Goal: Task Accomplishment & Management: Manage account settings

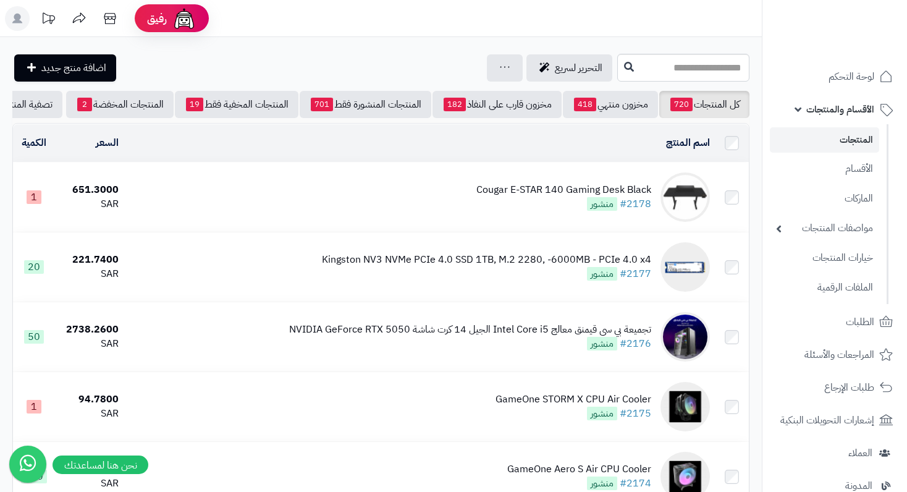
click at [833, 140] on link "المنتجات" at bounding box center [824, 139] width 109 height 25
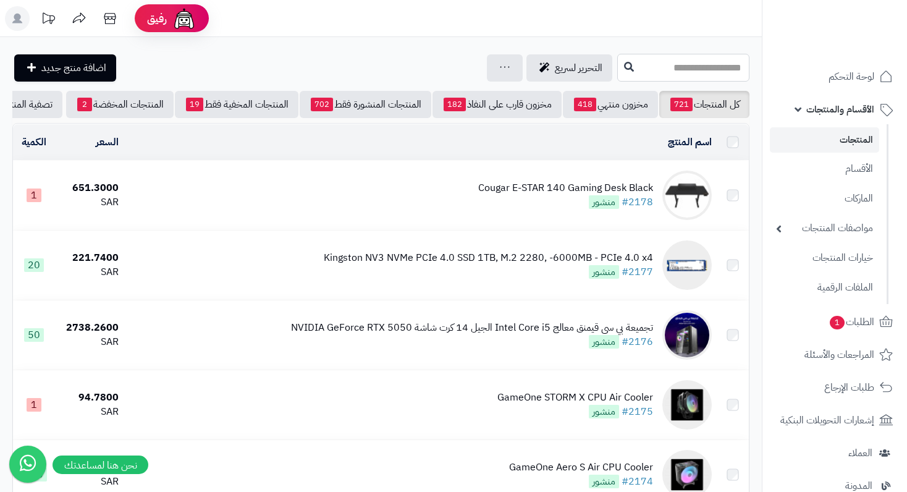
click at [658, 64] on input "text" at bounding box center [683, 68] width 132 height 28
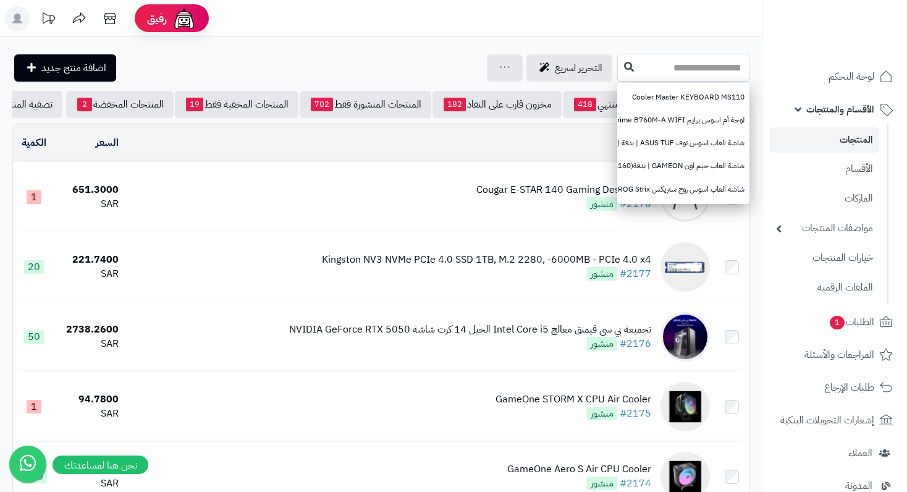
paste input "**********"
click at [658, 64] on input "**********" at bounding box center [683, 68] width 132 height 28
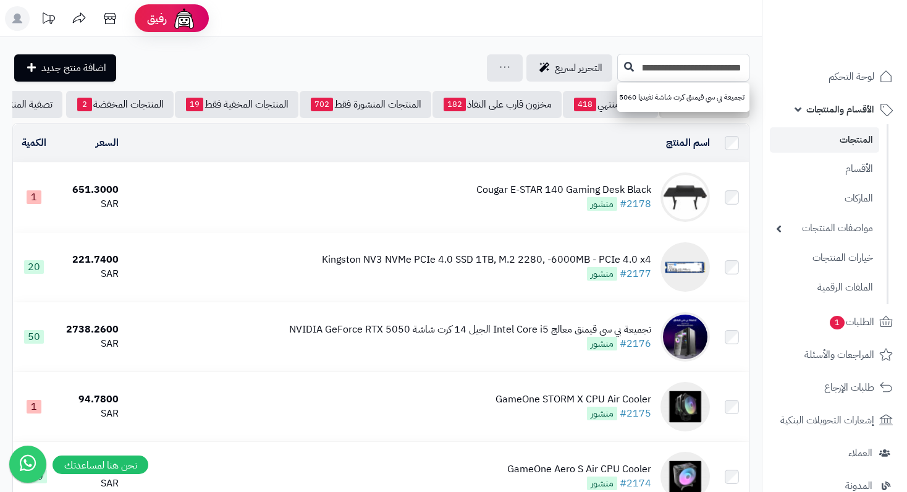
type input "**********"
click at [620, 72] on button at bounding box center [629, 66] width 19 height 23
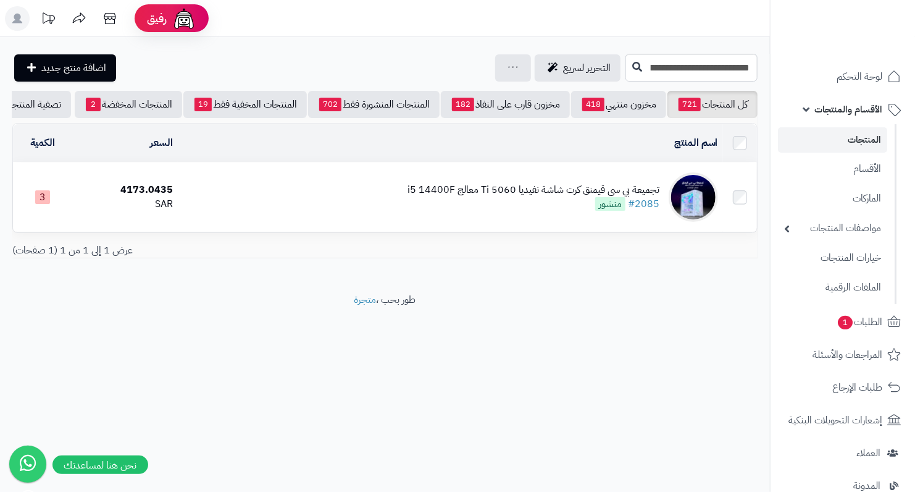
click at [548, 197] on div "تجميعة بي سي قيمنق كرت شاشة نفيديا 5060 Ti معالج i5 14400F" at bounding box center [534, 190] width 252 height 14
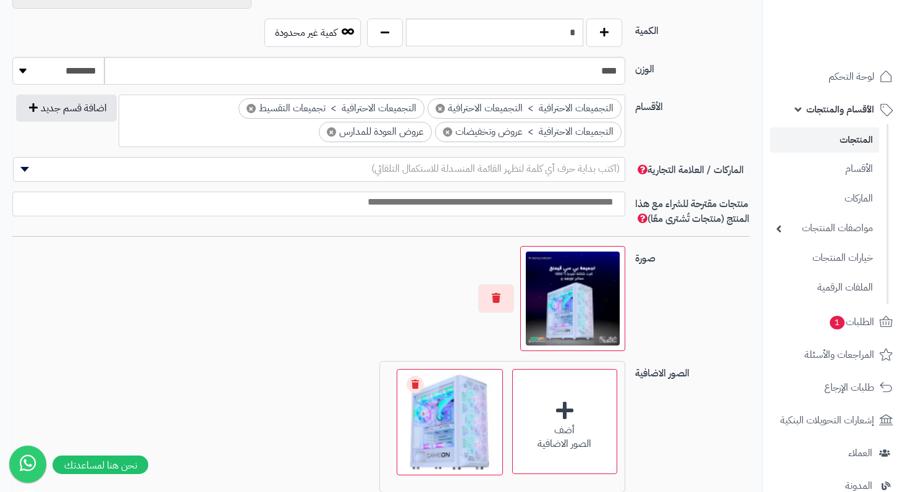
scroll to position [865, 0]
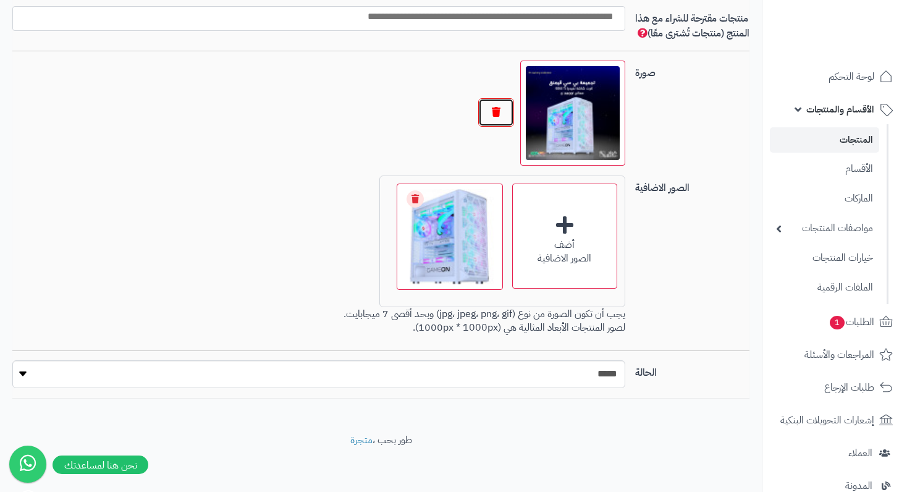
click at [507, 124] on button "button" at bounding box center [496, 112] width 36 height 28
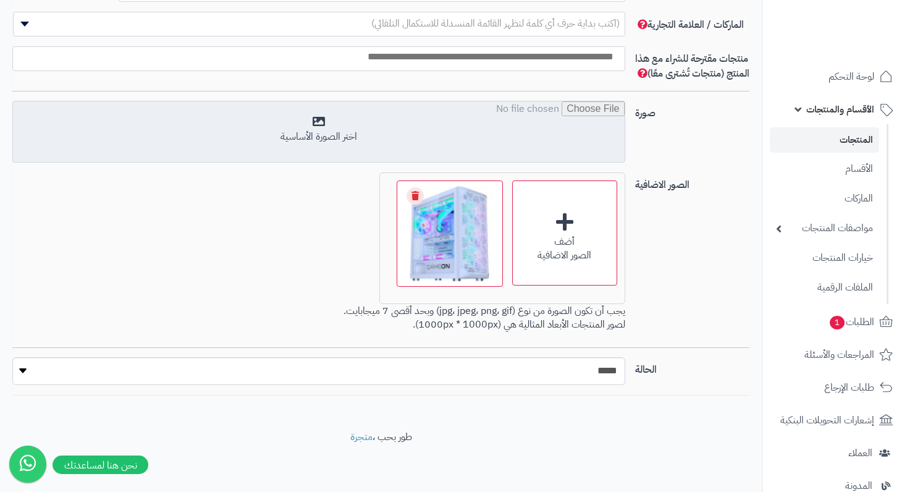
click at [314, 125] on input "file" at bounding box center [318, 132] width 611 height 62
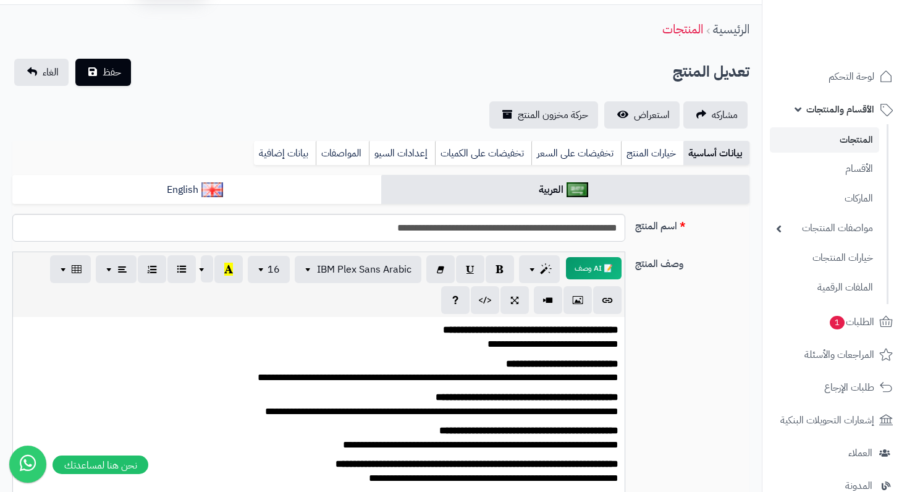
scroll to position [0, 0]
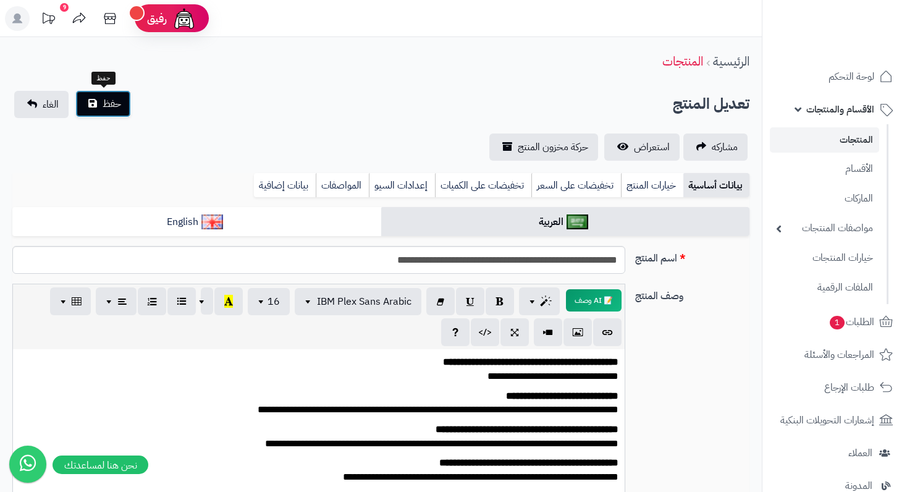
click at [92, 107] on button "حفظ" at bounding box center [103, 103] width 56 height 27
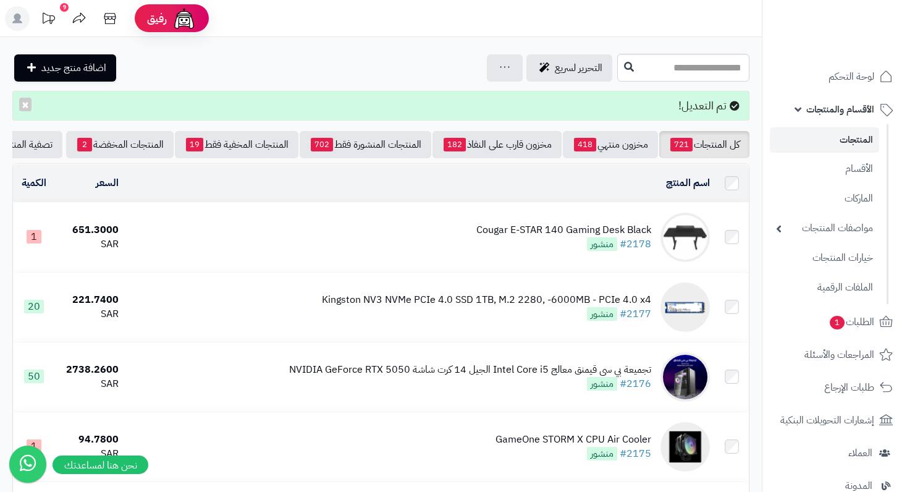
click at [559, 237] on div "Cougar E-STAR 140 Gaming Desk Black" at bounding box center [563, 230] width 175 height 14
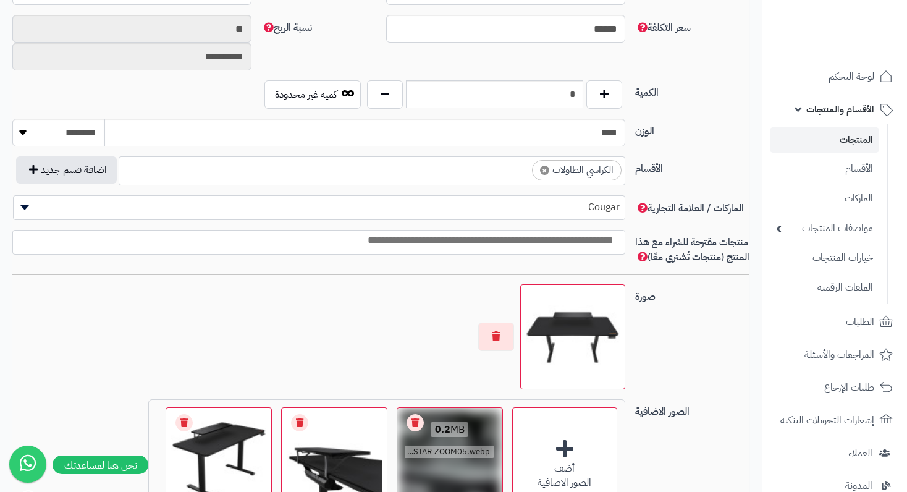
scroll to position [803, 0]
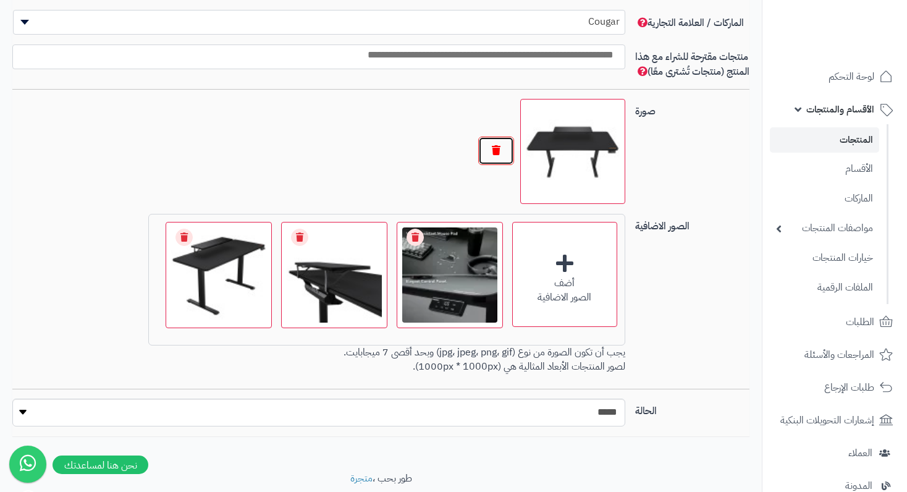
click at [497, 165] on button "button" at bounding box center [496, 151] width 36 height 28
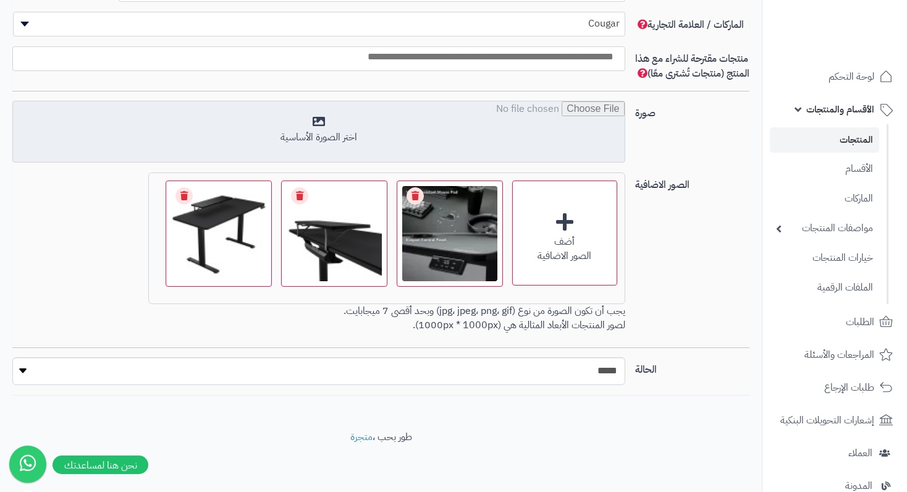
click at [343, 148] on input "file" at bounding box center [318, 132] width 611 height 62
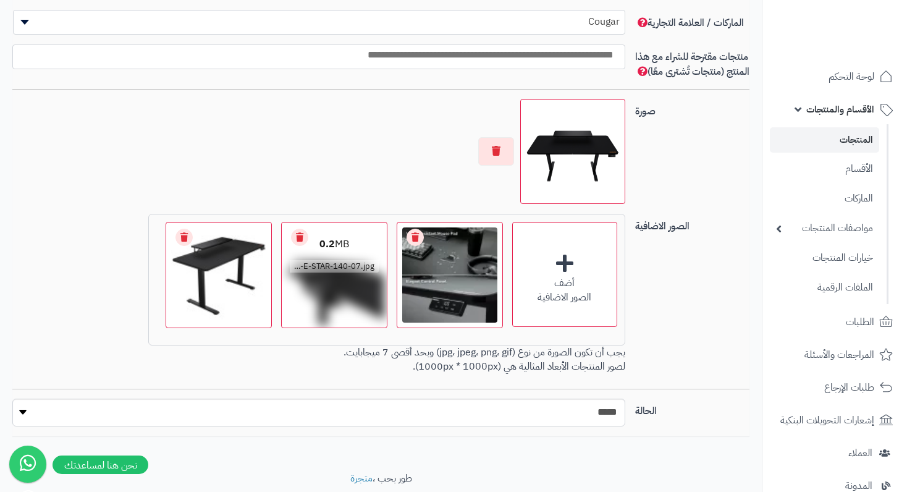
click at [297, 246] on link "Remove file" at bounding box center [299, 237] width 17 height 17
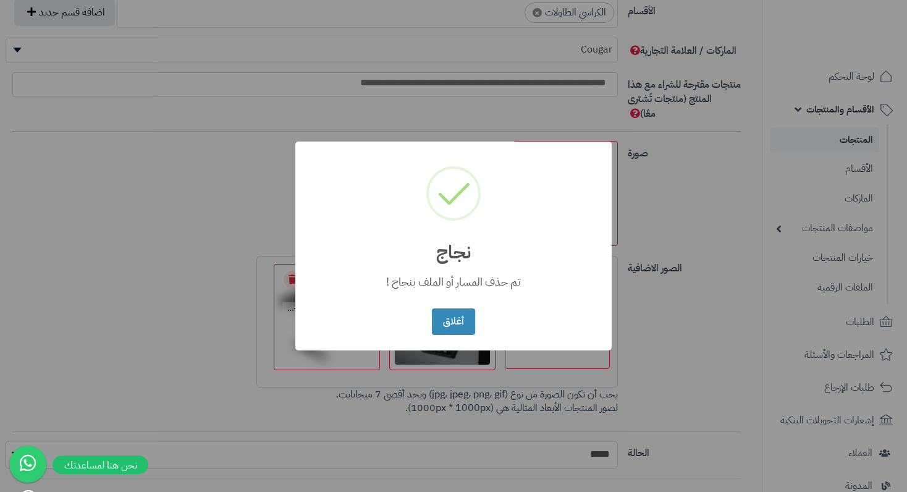
click at [306, 249] on div "× نجاج تم حذف المسار أو الملف بنجاح ! أغلاق No Cancel" at bounding box center [453, 246] width 907 height 492
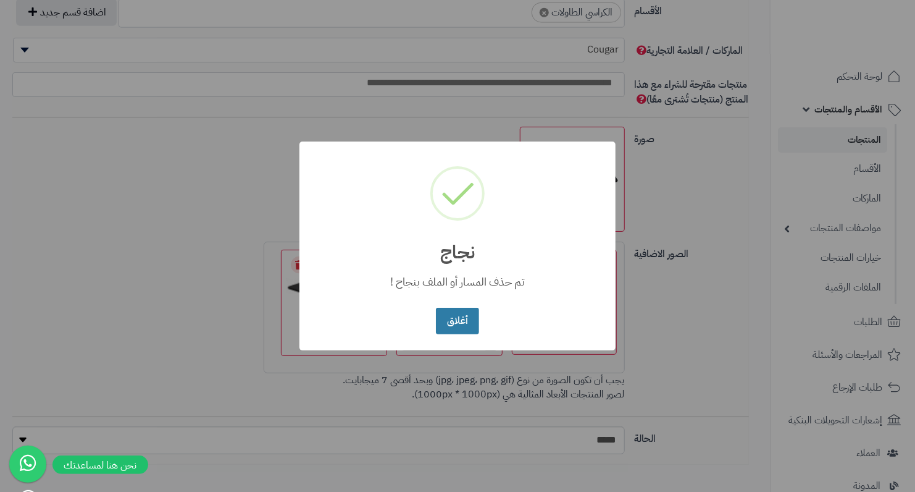
click at [459, 321] on button "أغلاق" at bounding box center [457, 321] width 43 height 27
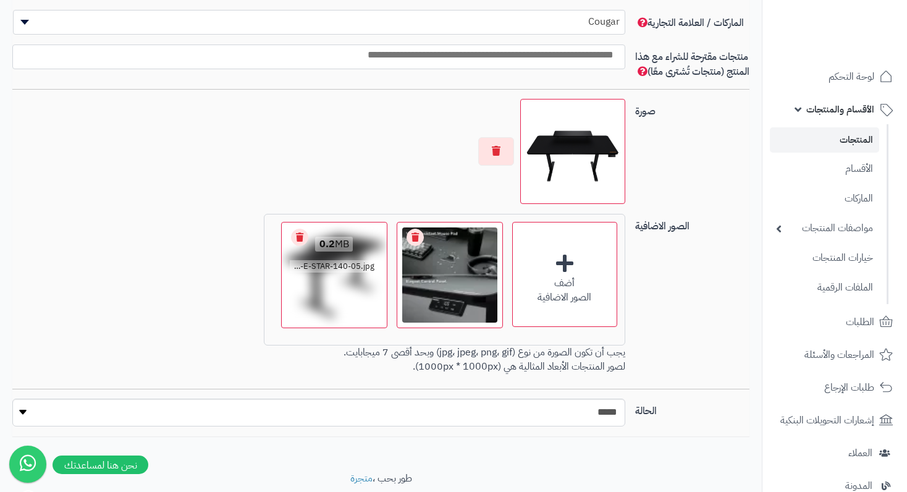
click at [293, 246] on link "Remove file" at bounding box center [299, 237] width 17 height 17
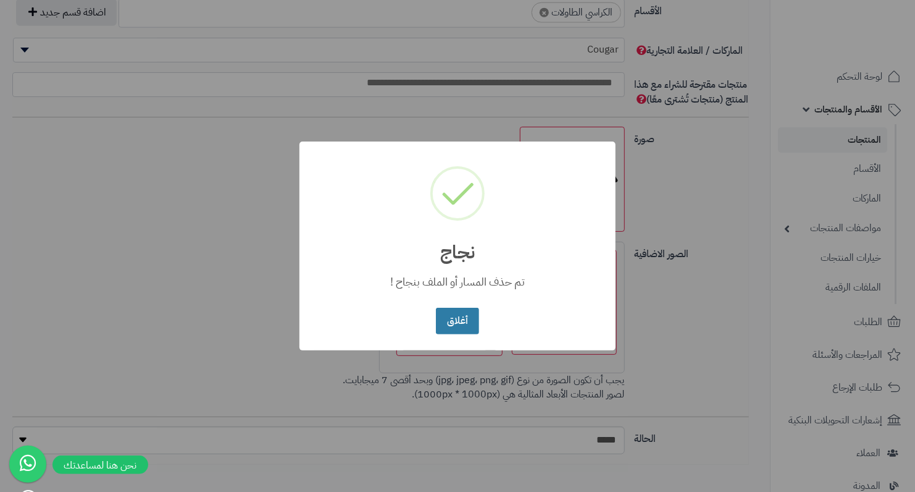
drag, startPoint x: 442, startPoint y: 320, endPoint x: 452, endPoint y: 317, distance: 10.4
click at [442, 320] on button "أغلاق" at bounding box center [457, 321] width 43 height 27
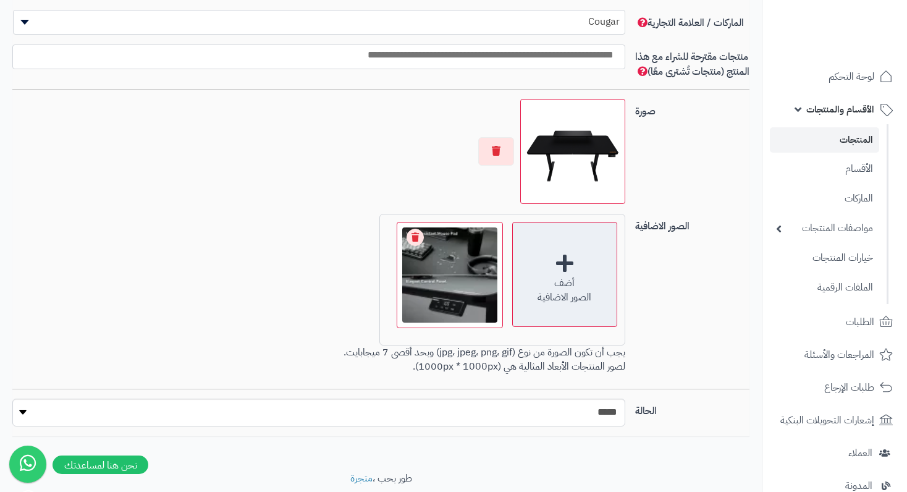
click at [560, 288] on div "أضف" at bounding box center [565, 283] width 104 height 14
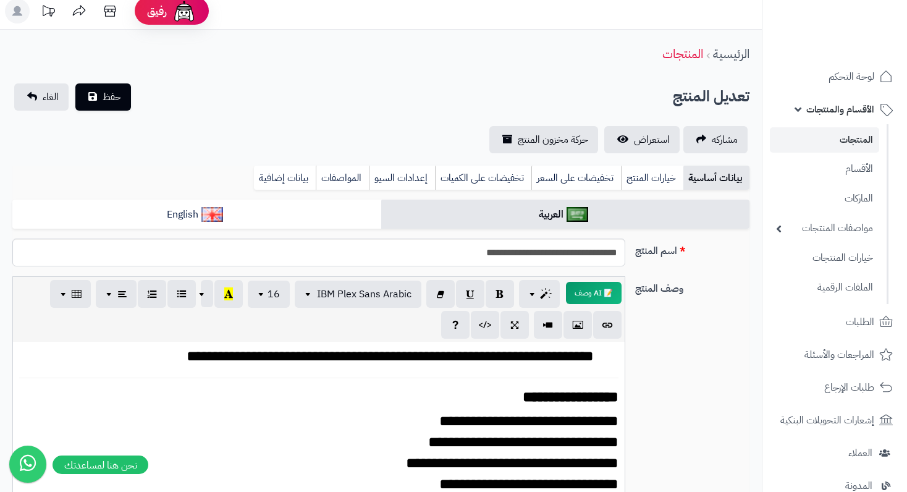
scroll to position [0, 0]
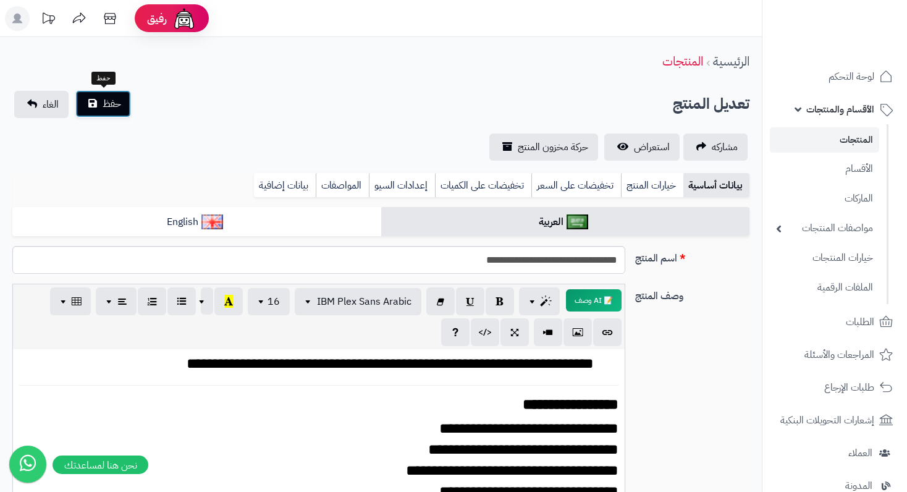
click at [101, 109] on button "حفظ" at bounding box center [103, 103] width 56 height 27
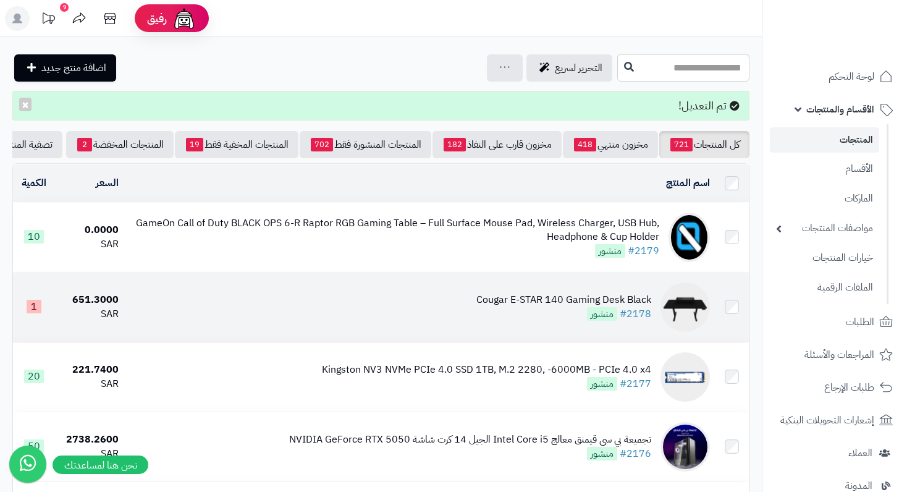
click at [582, 307] on div "Cougar E-STAR 140 Gaming Desk Black" at bounding box center [563, 300] width 175 height 14
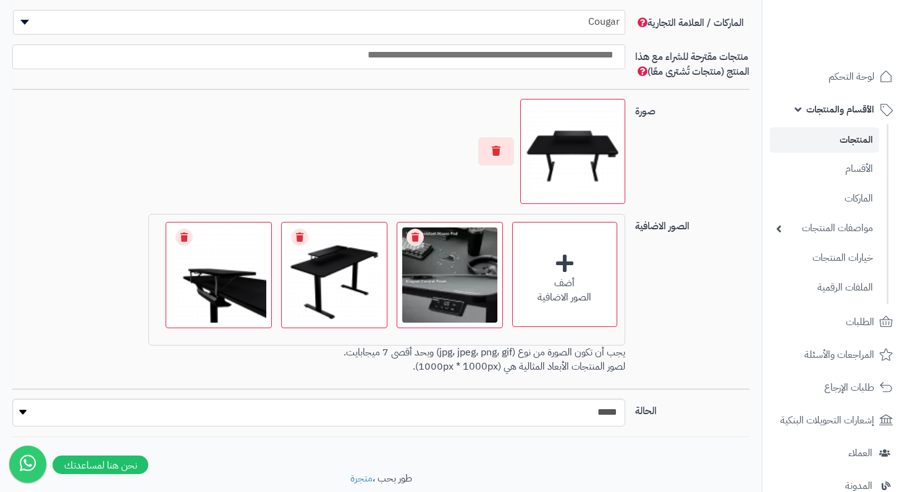
scroll to position [855, 0]
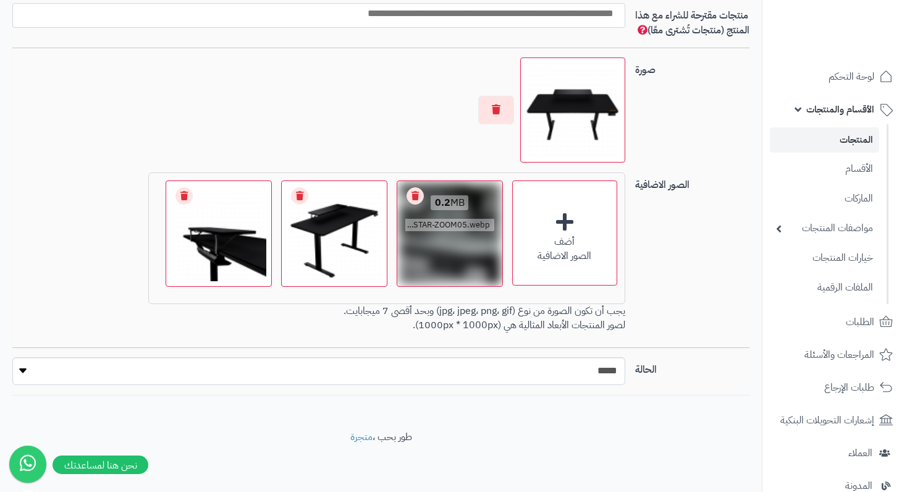
click at [418, 196] on link "Remove file" at bounding box center [414, 195] width 17 height 17
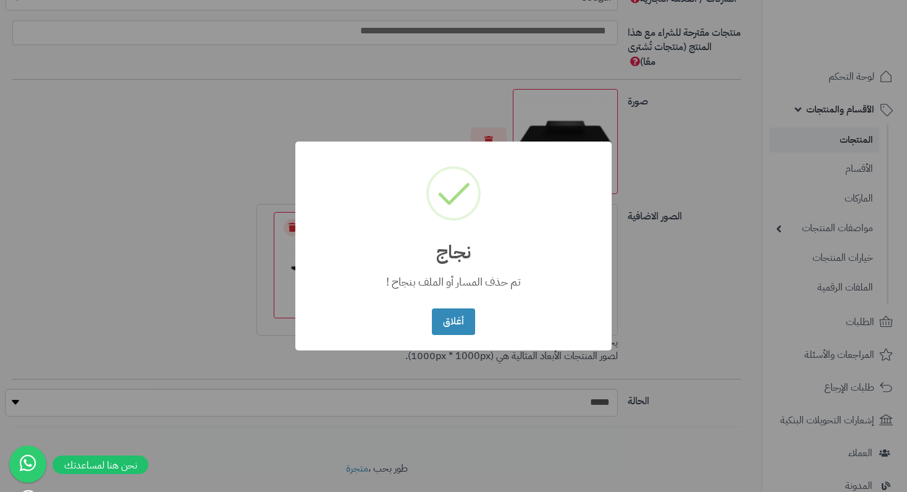
scroll to position [841, 0]
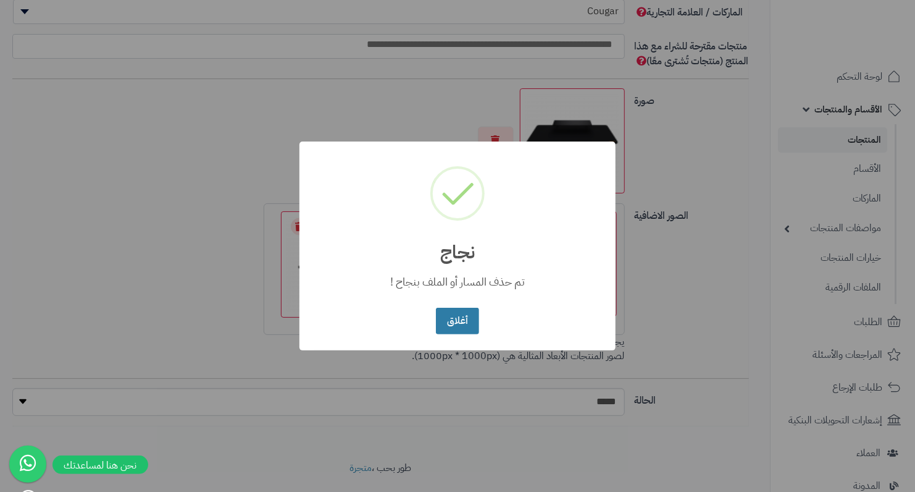
click at [452, 325] on button "أغلاق" at bounding box center [457, 321] width 43 height 27
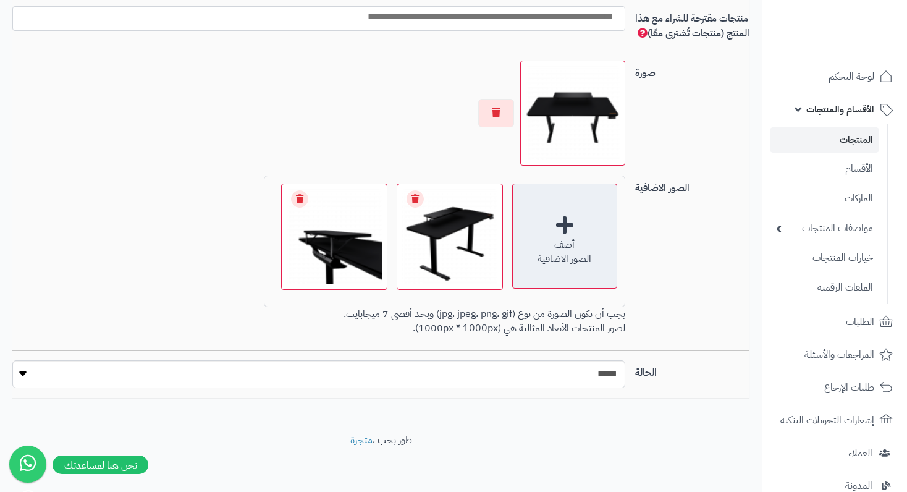
click at [536, 263] on div "الصور الاضافية" at bounding box center [565, 259] width 104 height 14
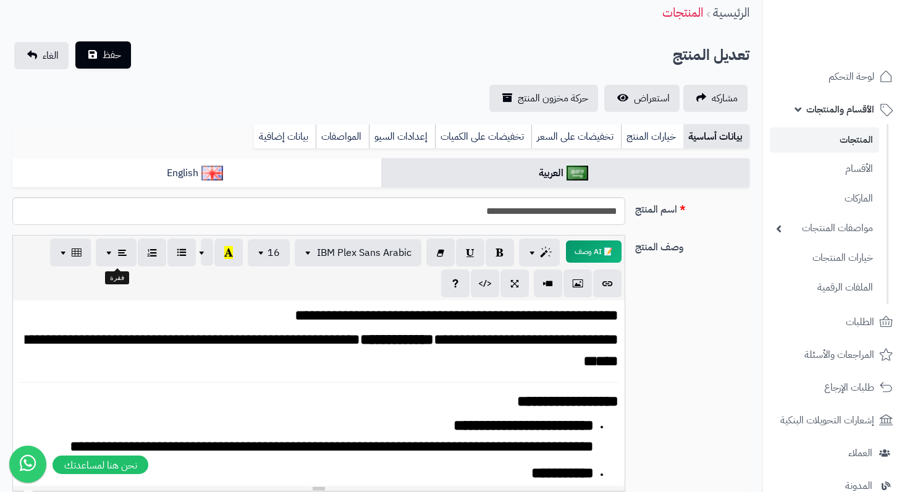
scroll to position [0, 0]
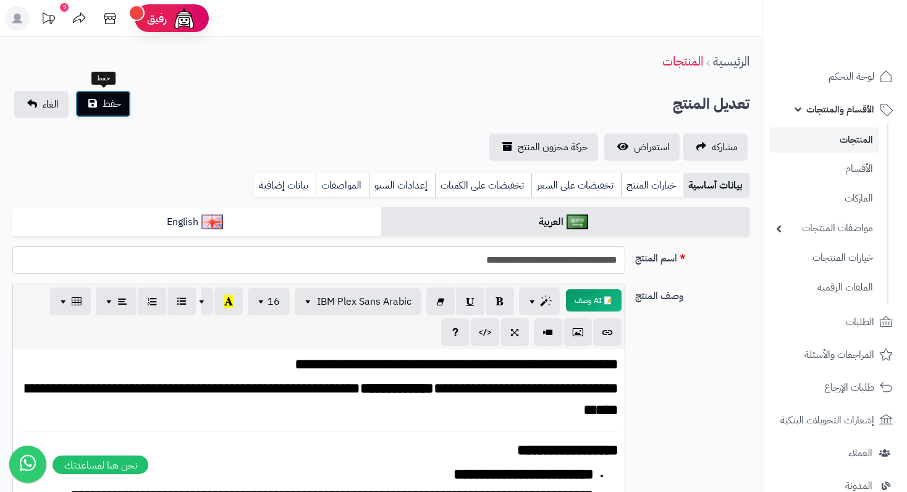
click at [124, 101] on button "حفظ" at bounding box center [103, 103] width 56 height 27
